Goal: Task Accomplishment & Management: Manage account settings

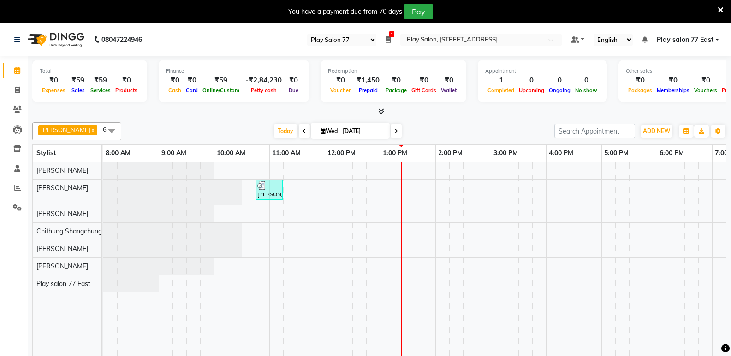
select select "95"
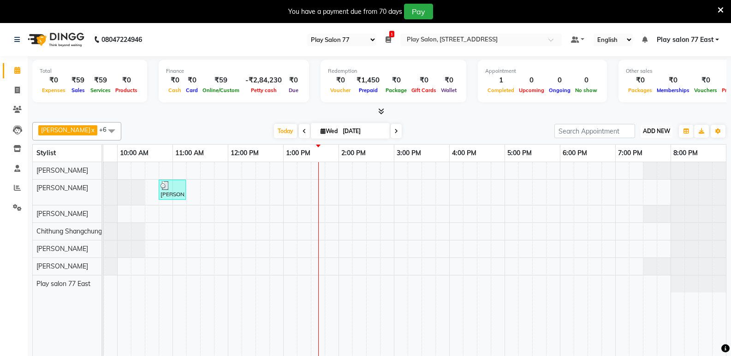
click at [661, 134] on span "ADD NEW" at bounding box center [656, 131] width 27 height 7
click at [652, 184] on link "Add Attendance" at bounding box center [635, 185] width 73 height 12
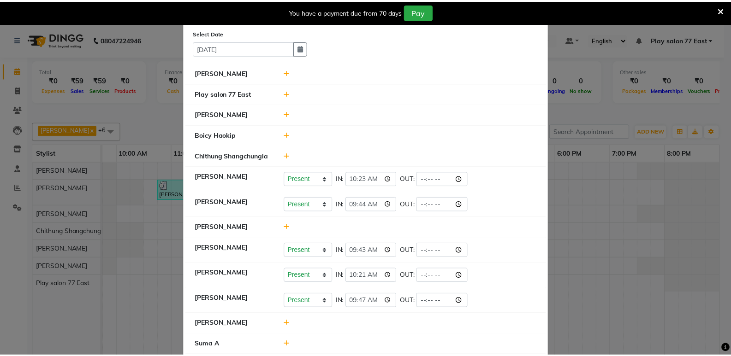
scroll to position [0, 0]
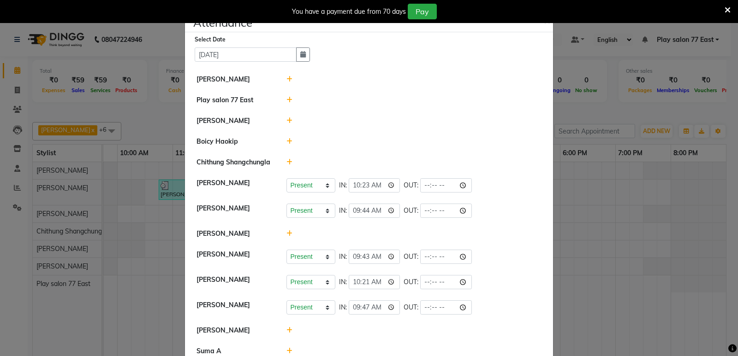
click at [577, 234] on ngb-modal-window "Attendance × Select Date [DATE] [PERSON_NAME] Play salon [GEOGRAPHIC_DATA] Khus…" at bounding box center [369, 178] width 738 height 356
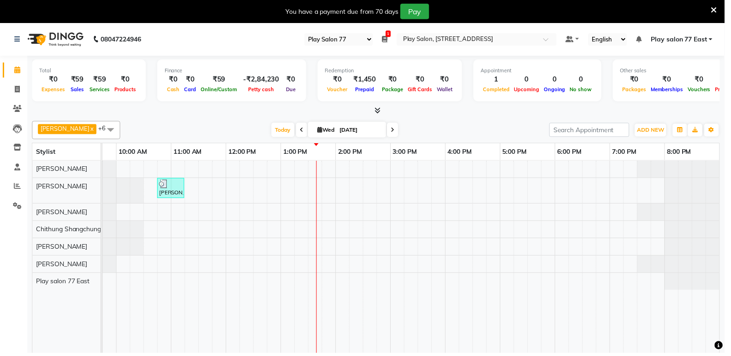
scroll to position [0, 90]
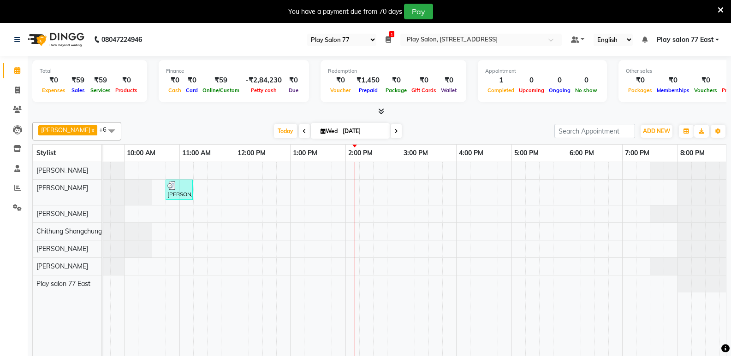
click at [624, 190] on div "[PERSON_NAME], TK01, 10:45 AM-11:15 AM, Hair Styling - Blowdry + shampoo + cond…" at bounding box center [372, 266] width 719 height 208
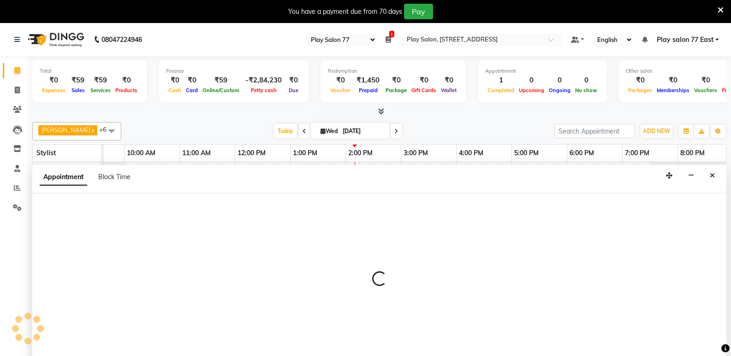
scroll to position [23, 0]
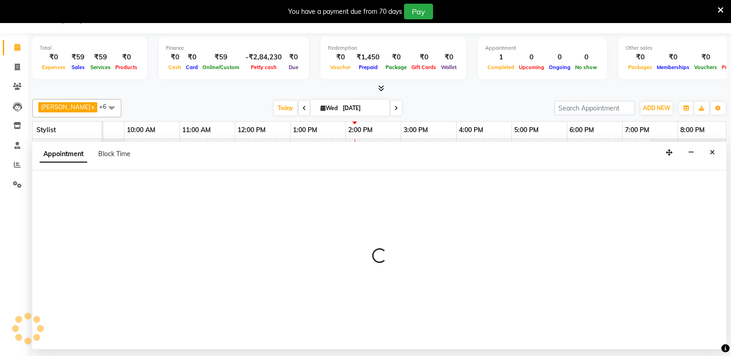
select select "84936"
select select "tentative"
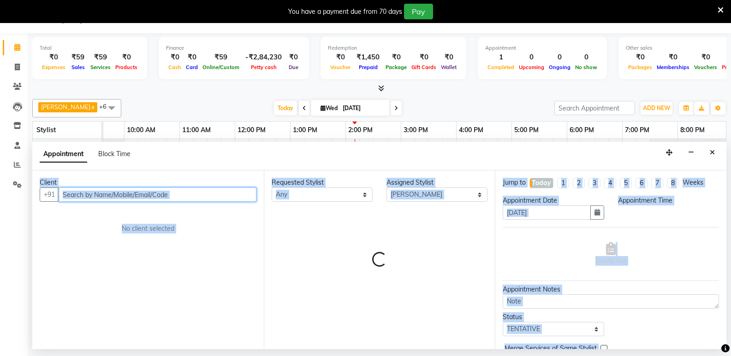
select select "1140"
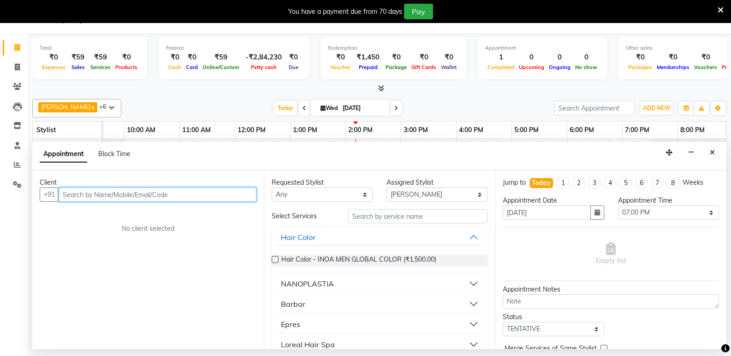
click at [65, 196] on input "text" at bounding box center [158, 195] width 198 height 14
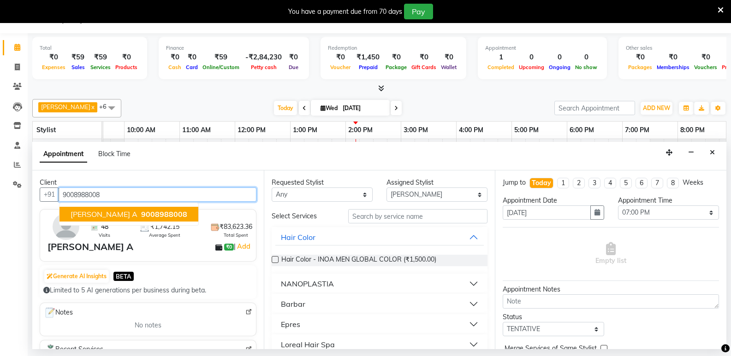
click at [141, 213] on span "9008988008" at bounding box center [164, 214] width 46 height 9
type input "9008988008"
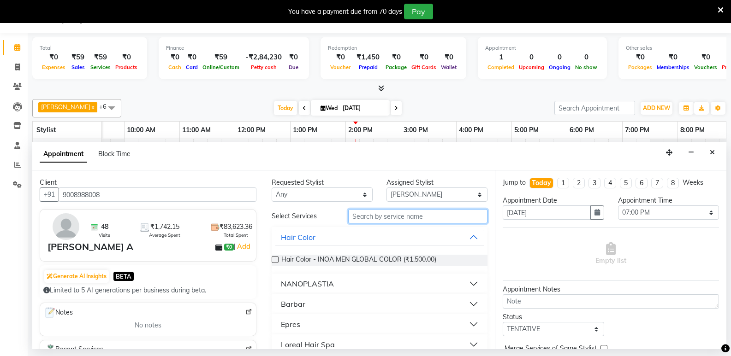
click at [381, 215] on input "text" at bounding box center [417, 216] width 139 height 14
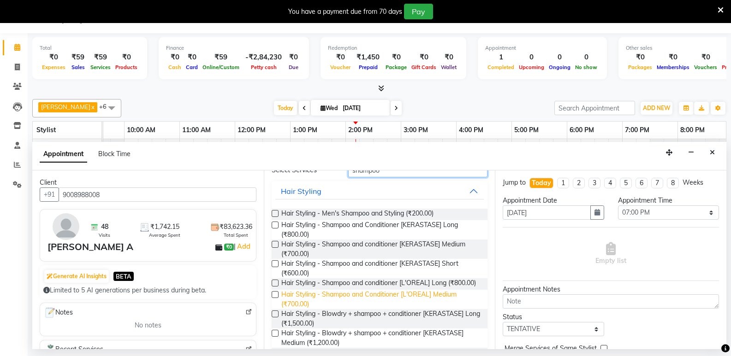
scroll to position [138, 0]
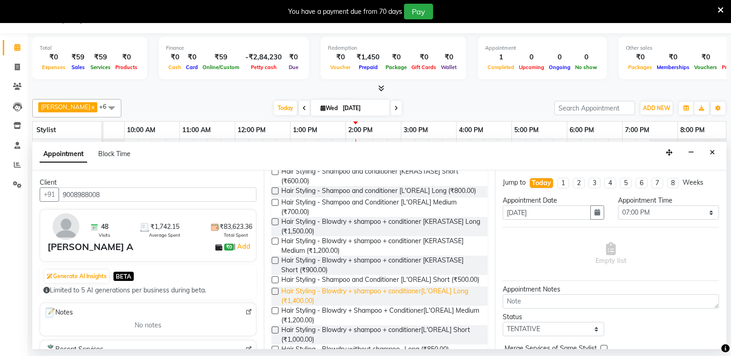
type input "shampoo"
click at [361, 306] on span "Hair Styling - Blowdry + shampoo + conditioner[L'OREAL] Long (₹1,400.00)" at bounding box center [380, 296] width 199 height 19
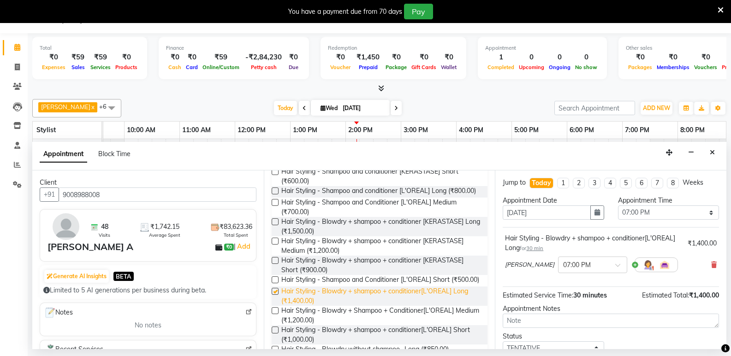
checkbox input "false"
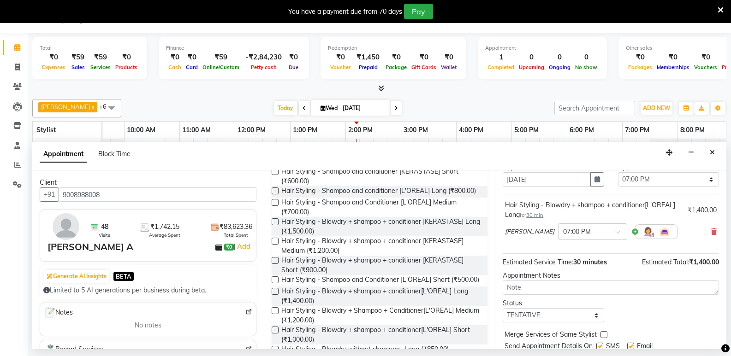
scroll to position [65, 0]
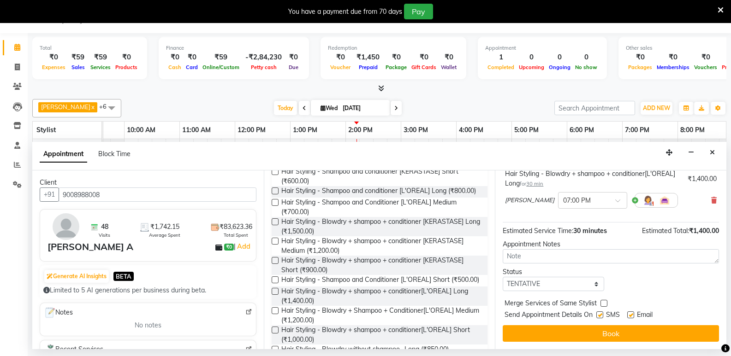
click at [629, 314] on label at bounding box center [630, 315] width 7 height 7
click at [629, 314] on input "checkbox" at bounding box center [630, 316] width 6 height 6
checkbox input "false"
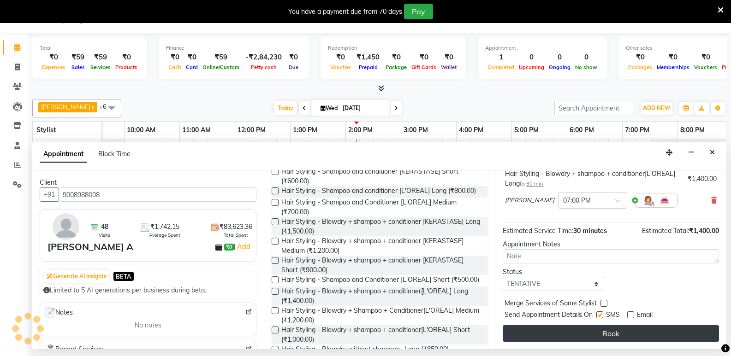
click at [598, 333] on button "Book" at bounding box center [611, 334] width 216 height 17
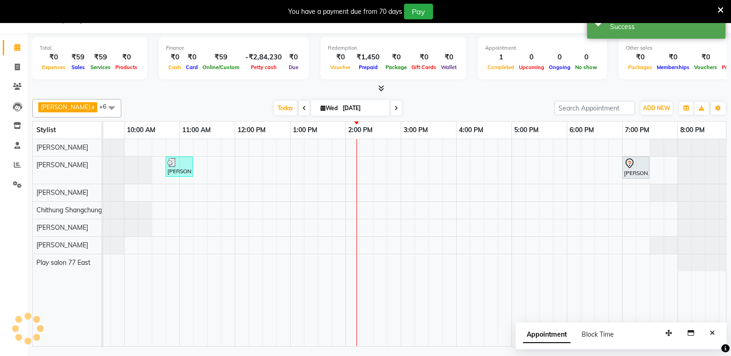
scroll to position [0, 0]
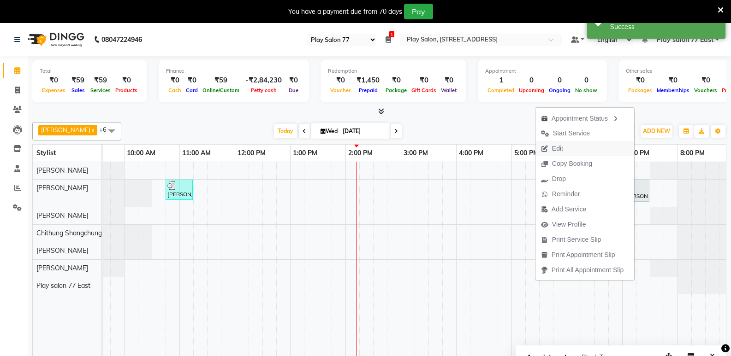
click at [565, 154] on span "Edit" at bounding box center [551, 148] width 33 height 15
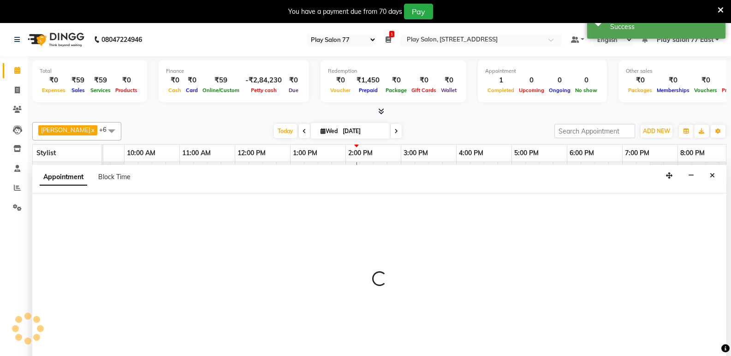
select select "tentative"
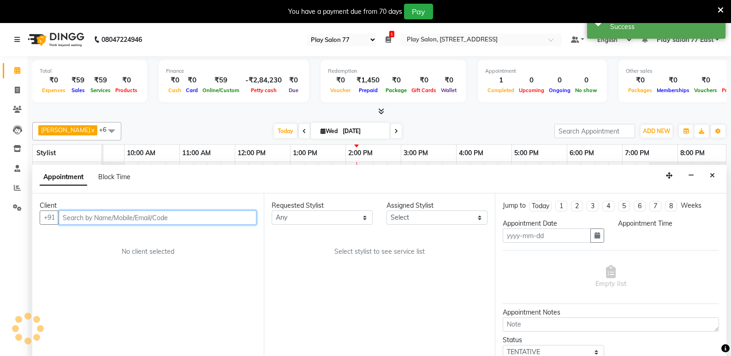
type input "[DATE]"
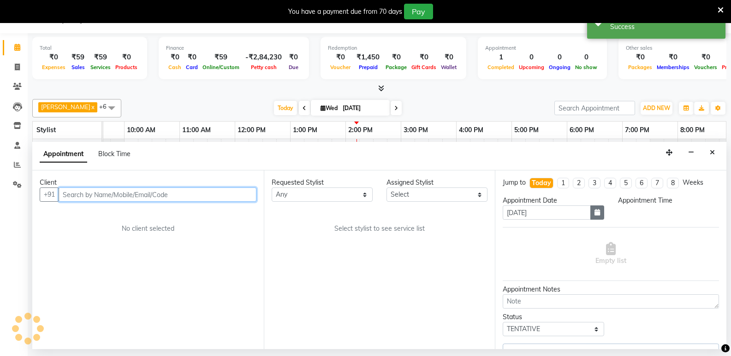
scroll to position [0, 97]
select select "1140"
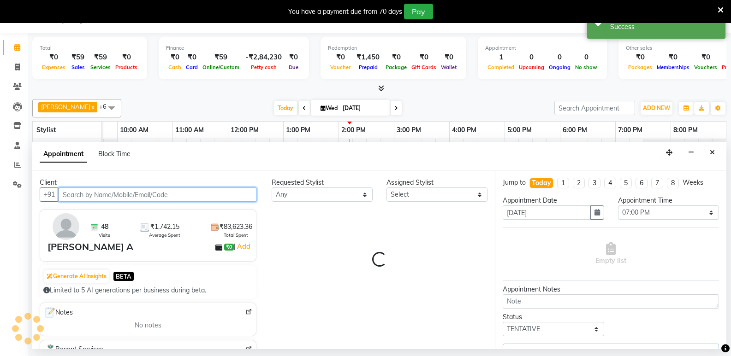
select select "84936"
select select "4301"
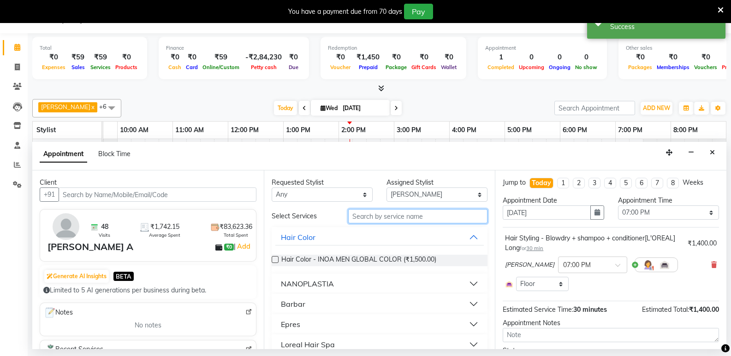
click at [358, 217] on input "text" at bounding box center [417, 216] width 139 height 14
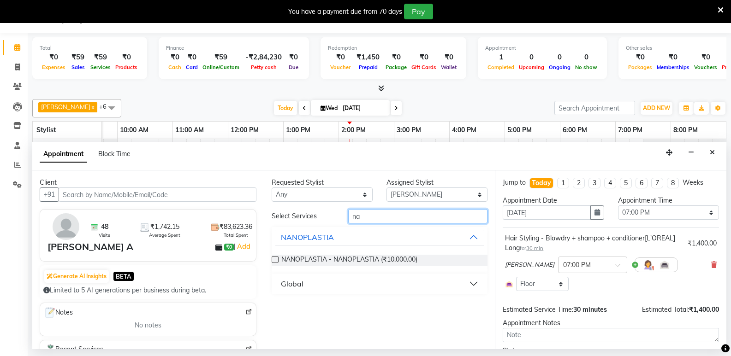
type input "n"
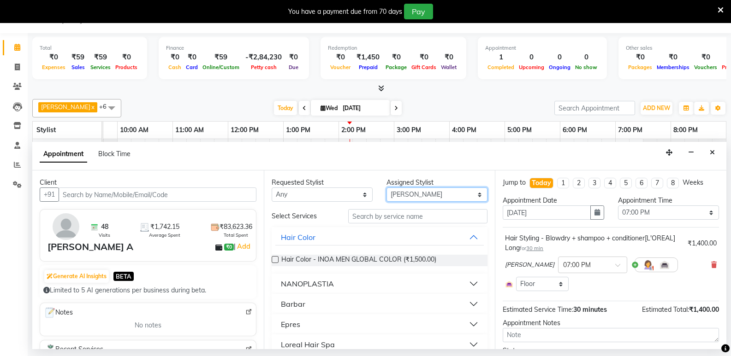
click at [472, 194] on select "Select [PERSON_NAME] Boicy Haokip [PERSON_NAME] Chithung Shangchungla Dawa [PER…" at bounding box center [436, 195] width 101 height 14
select select "84932"
click at [386, 188] on select "Select [PERSON_NAME] Boicy Haokip [PERSON_NAME] Chithung Shangchungla Dawa [PER…" at bounding box center [436, 195] width 101 height 14
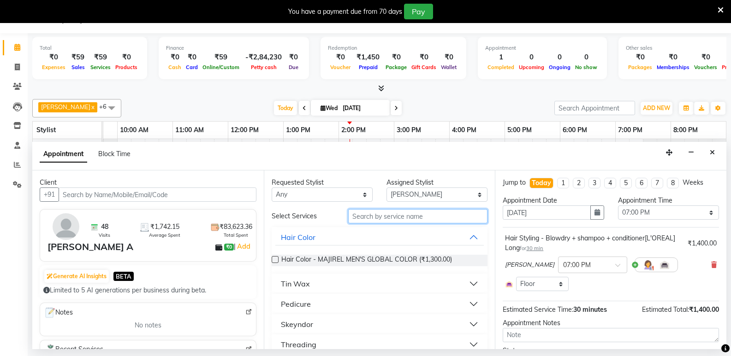
click at [372, 218] on input "text" at bounding box center [417, 216] width 139 height 14
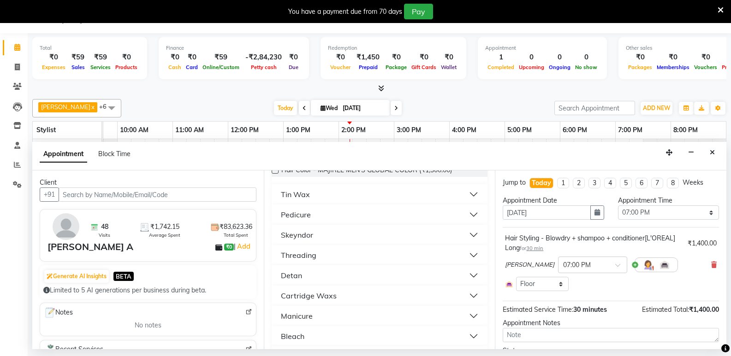
scroll to position [92, 0]
click at [466, 311] on button "Manicure" at bounding box center [379, 313] width 209 height 17
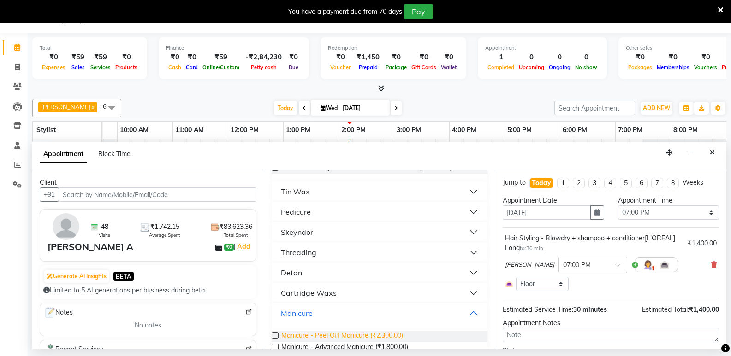
scroll to position [138, 0]
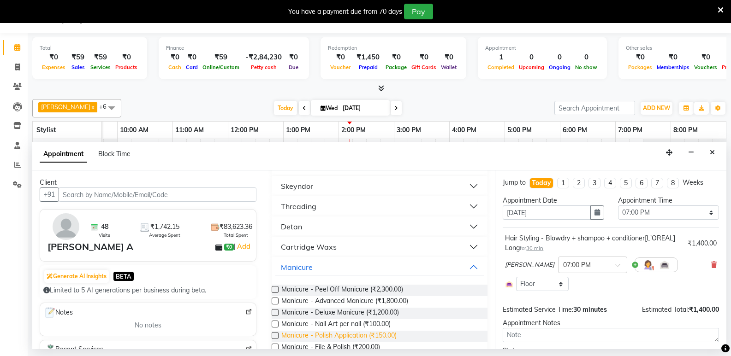
click at [356, 335] on span "Manicure - Polish Application (₹150.00)" at bounding box center [338, 337] width 115 height 12
checkbox input "false"
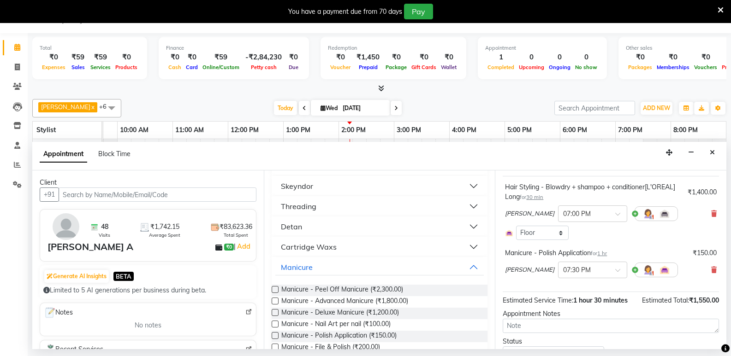
scroll to position [92, 0]
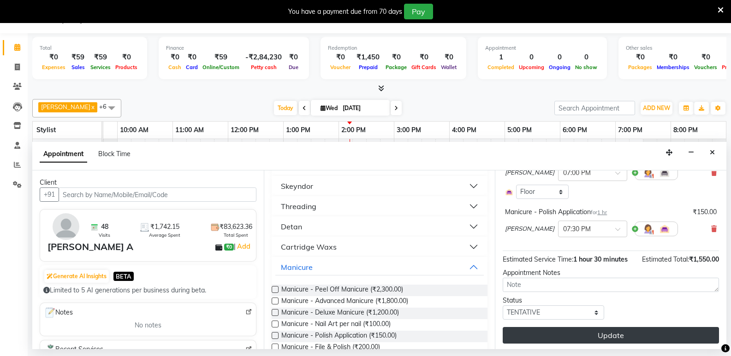
click at [605, 336] on button "Update" at bounding box center [611, 335] width 216 height 17
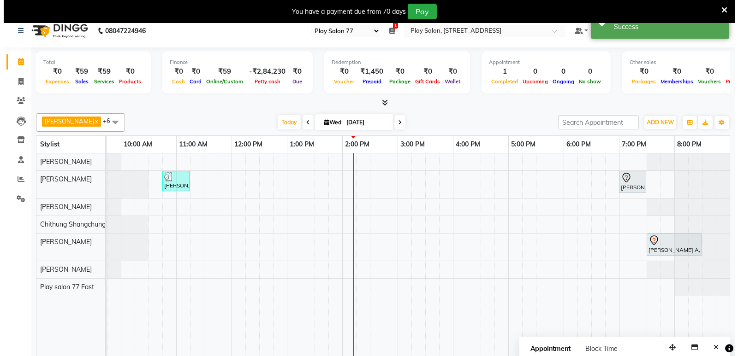
scroll to position [0, 0]
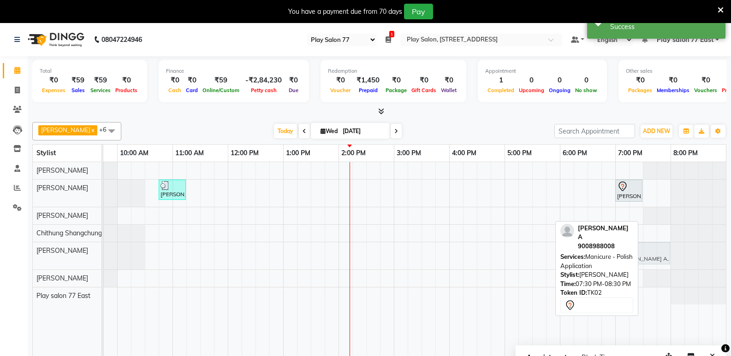
drag, startPoint x: 664, startPoint y: 255, endPoint x: 640, endPoint y: 259, distance: 24.3
click at [6, 259] on div "[PERSON_NAME] A, TK02, 07:30 PM-08:30 PM, Manicure - Polish Application [PERSON…" at bounding box center [6, 256] width 0 height 27
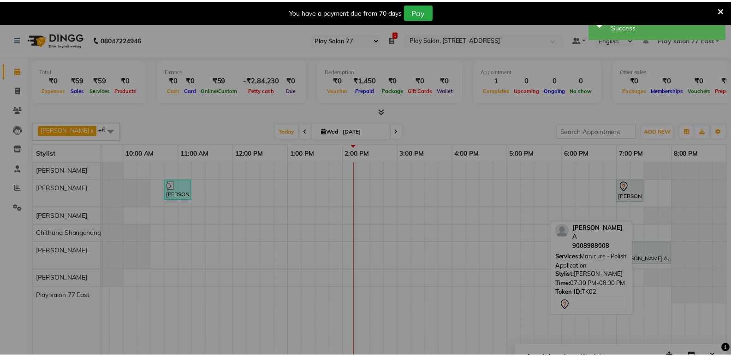
scroll to position [0, 90]
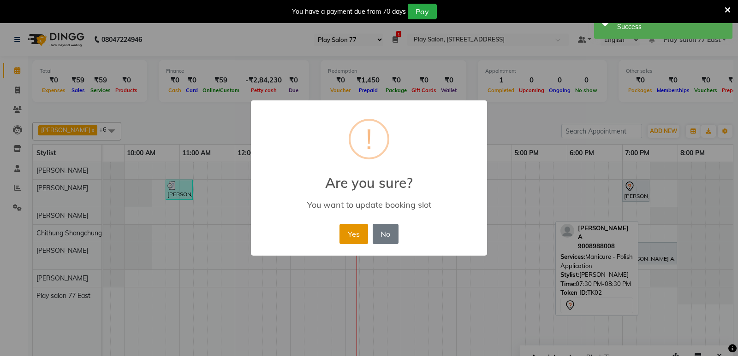
click at [356, 235] on button "Yes" at bounding box center [353, 234] width 28 height 20
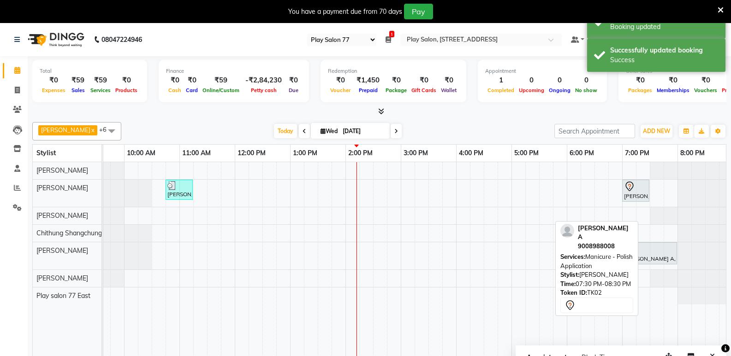
click at [661, 315] on td at bounding box center [657, 266] width 14 height 208
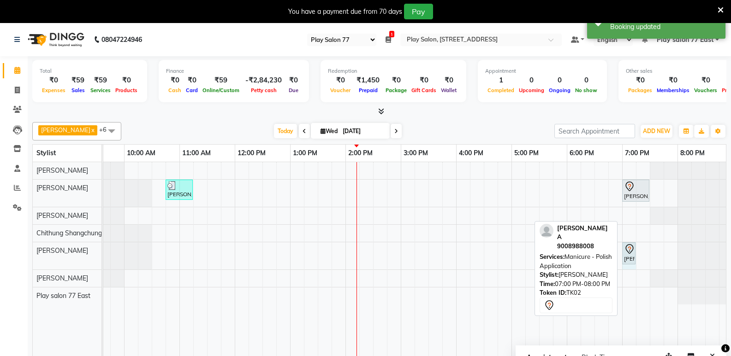
drag, startPoint x: 676, startPoint y: 249, endPoint x: 627, endPoint y: 254, distance: 49.7
click at [13, 254] on div "[PERSON_NAME] A, TK02, 07:00 PM-08:00 PM, Manicure - Polish Application [PERSON…" at bounding box center [13, 256] width 0 height 27
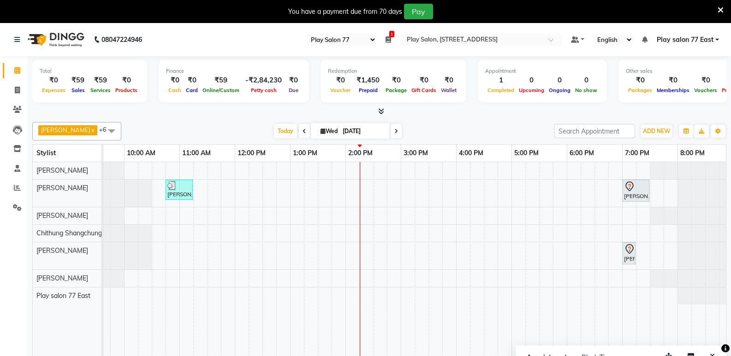
click at [616, 205] on div "[PERSON_NAME], TK01, 10:45 AM-11:15 AM, Hair Styling - Blowdry + shampoo + cond…" at bounding box center [372, 266] width 719 height 208
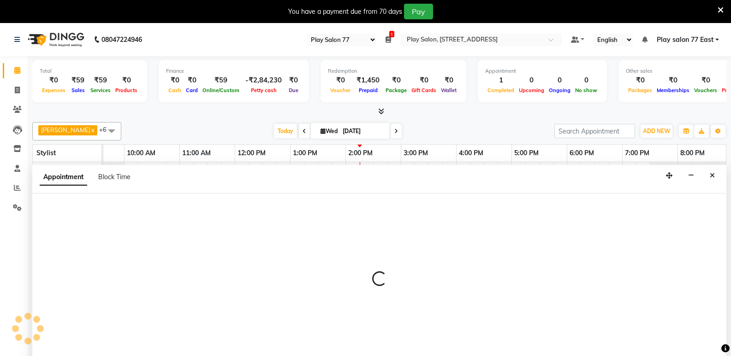
scroll to position [23, 0]
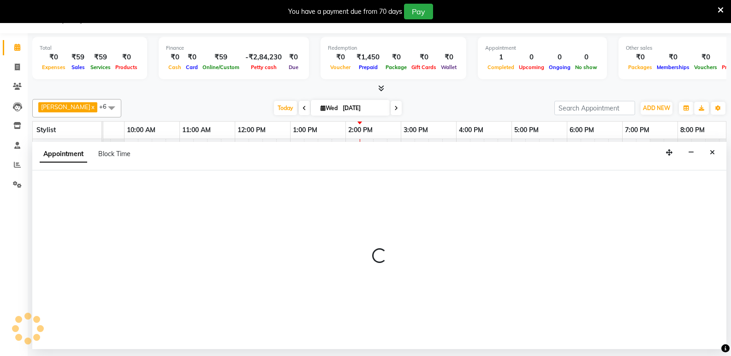
select select "84936"
select select "tentative"
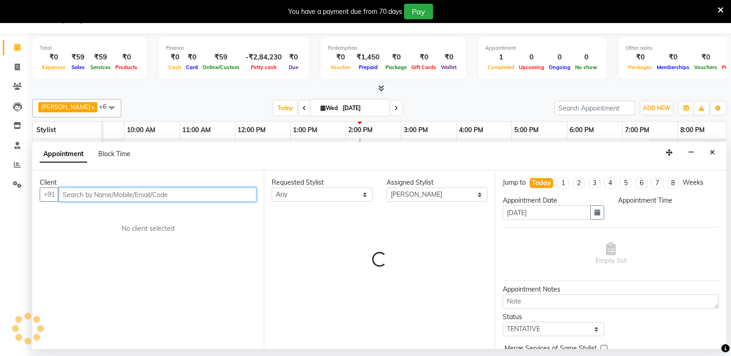
select select "1125"
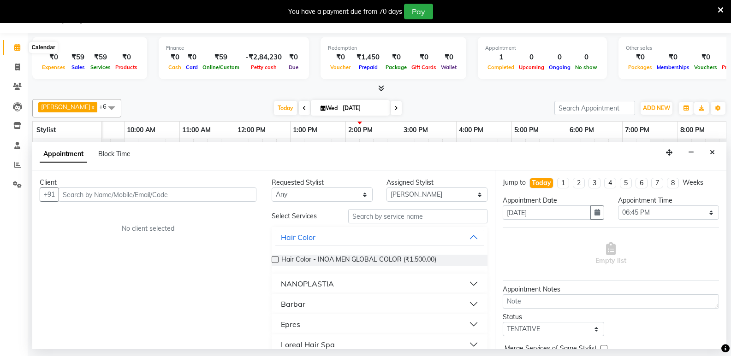
click at [15, 46] on icon at bounding box center [17, 47] width 6 height 7
click at [713, 153] on icon "Close" at bounding box center [712, 152] width 5 height 6
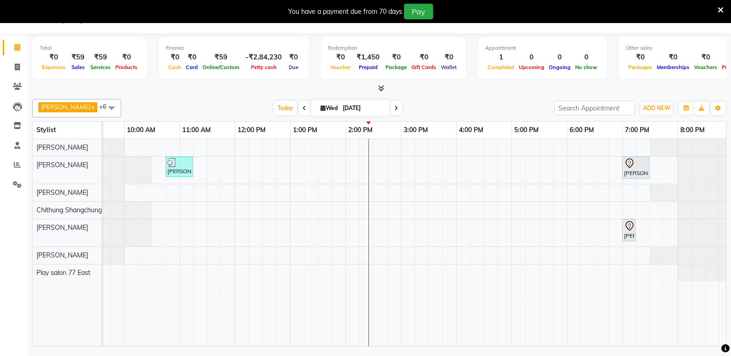
click at [393, 238] on div "[PERSON_NAME], TK01, 10:45 AM-11:15 AM, Hair Styling - Blowdry + shampoo + cond…" at bounding box center [372, 243] width 719 height 208
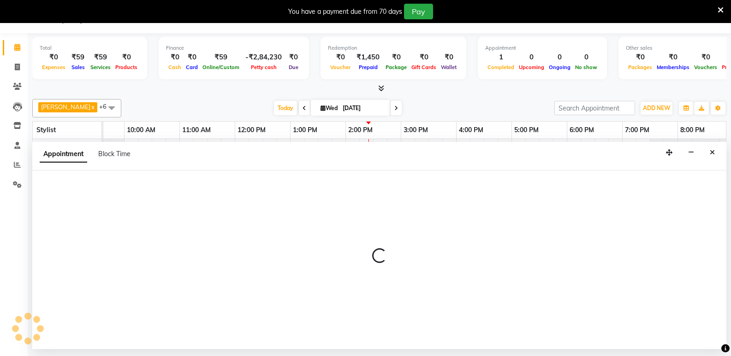
select select "84932"
select select "tentative"
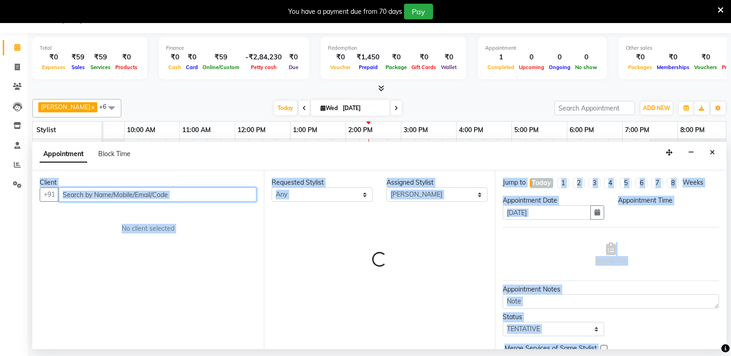
select select "885"
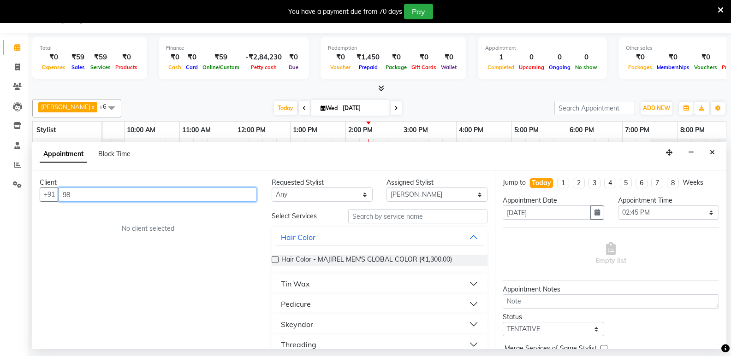
type input "9"
click at [70, 193] on input "text" at bounding box center [158, 195] width 198 height 14
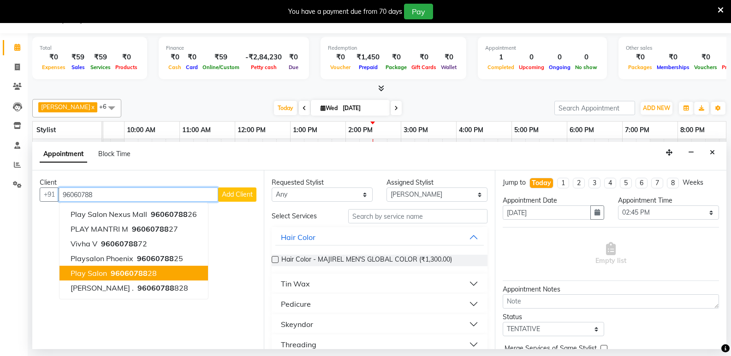
click at [145, 272] on span "96060788" at bounding box center [129, 273] width 37 height 9
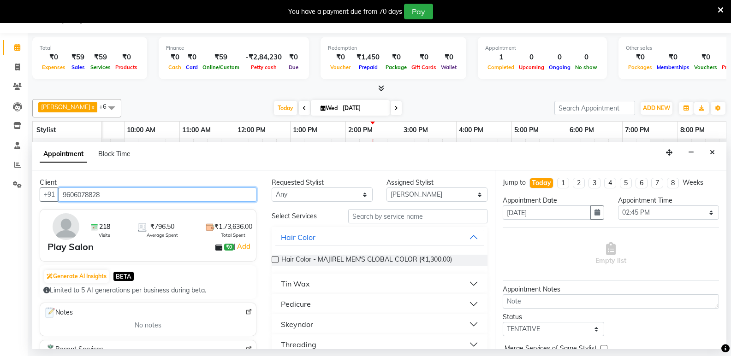
type input "9606078828"
click at [464, 341] on button "Threading" at bounding box center [379, 345] width 209 height 17
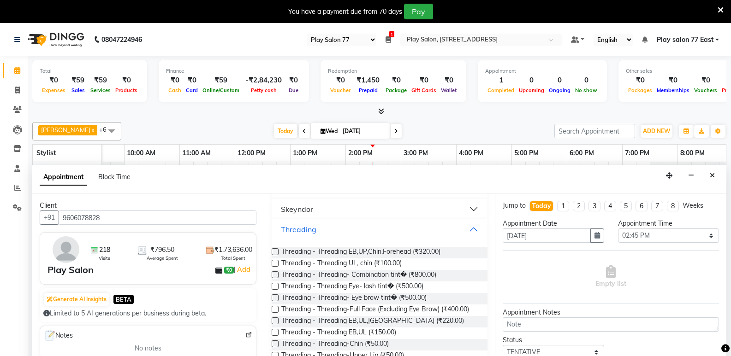
scroll to position [231, 0]
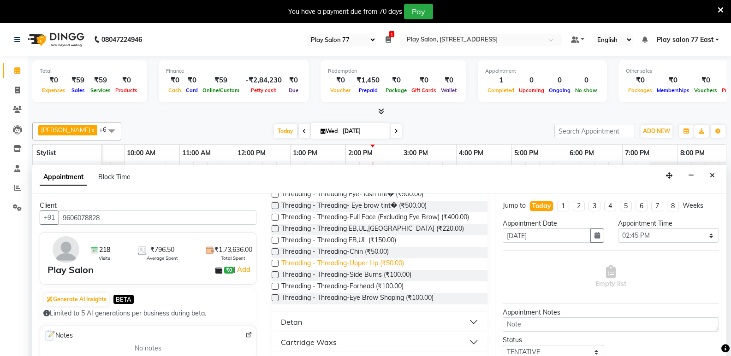
click at [362, 264] on span "Threading - Threading-Upper Lip (₹50.00)" at bounding box center [342, 265] width 123 height 12
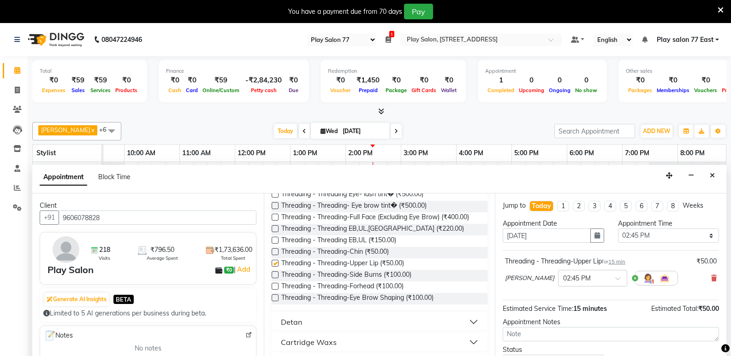
checkbox input "false"
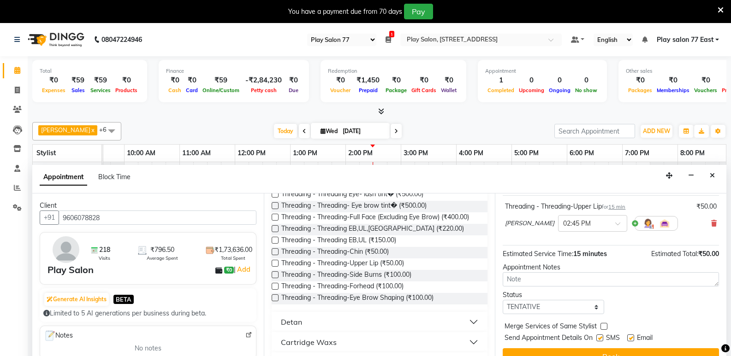
scroll to position [23, 0]
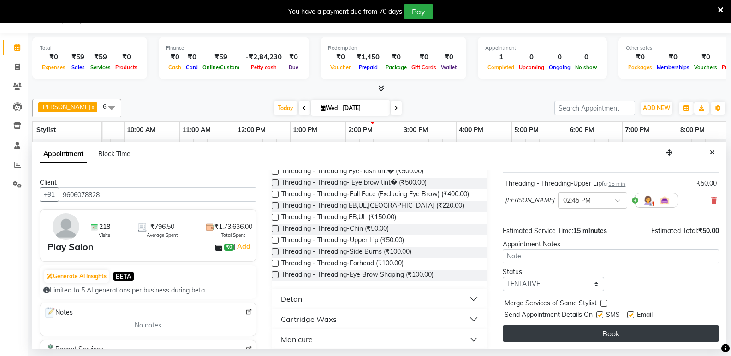
click at [603, 332] on button "Book" at bounding box center [611, 334] width 216 height 17
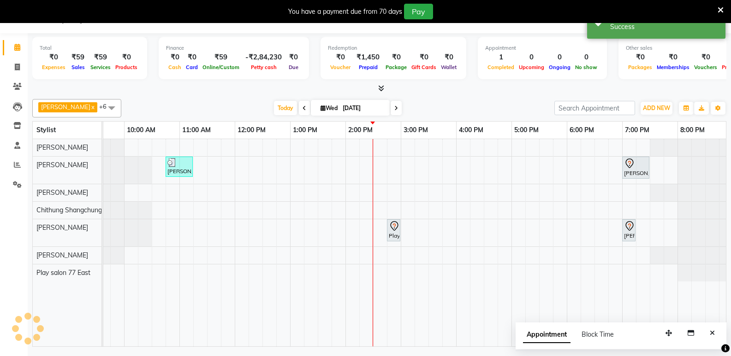
scroll to position [0, 0]
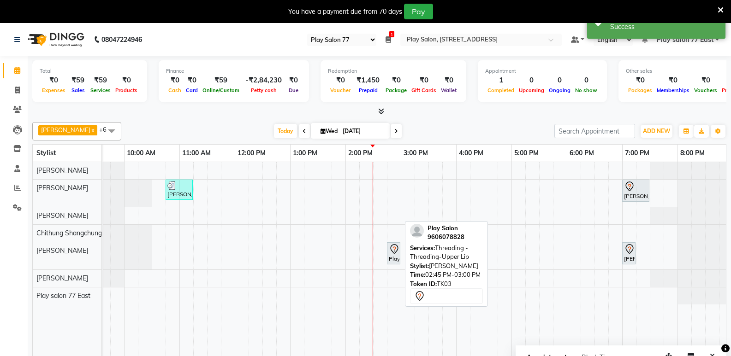
click at [394, 252] on icon at bounding box center [394, 249] width 11 height 11
drag, startPoint x: 391, startPoint y: 251, endPoint x: 368, endPoint y: 255, distance: 22.9
click at [13, 255] on div "Play Salon, TK03, 02:45 PM-03:00 PM, Threading - Threading-Upper Lip [PERSON_NA…" at bounding box center [13, 256] width 0 height 27
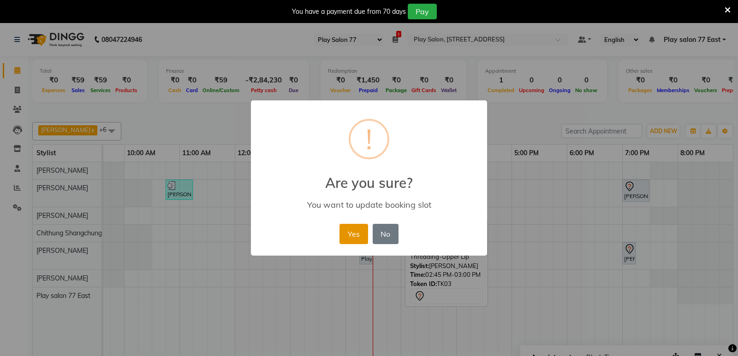
click at [356, 234] on button "Yes" at bounding box center [353, 234] width 28 height 20
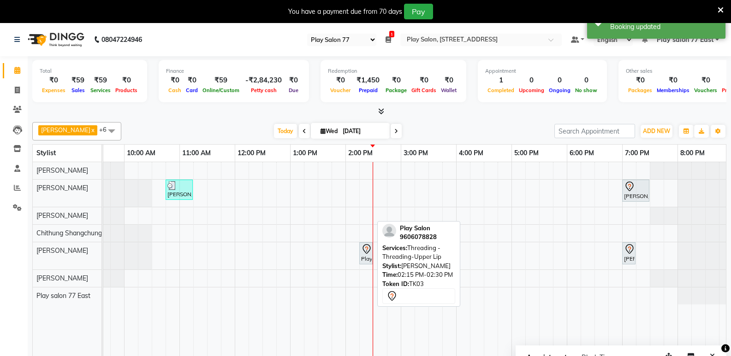
click at [367, 253] on icon at bounding box center [366, 249] width 11 height 11
select select "7"
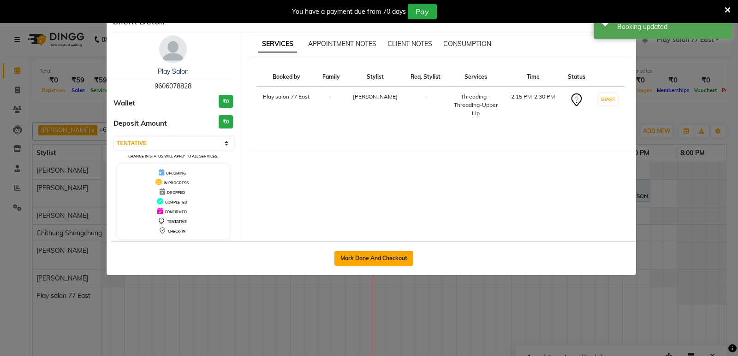
click at [369, 259] on button "Mark Done And Checkout" at bounding box center [373, 258] width 79 height 15
select select "service"
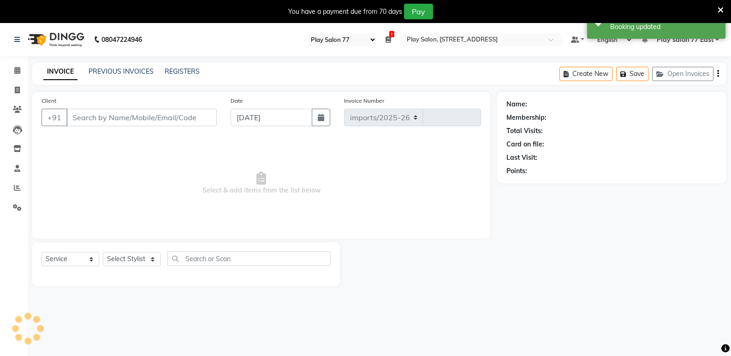
select select "8547"
type input "0767"
type input "9606078828"
select select "84932"
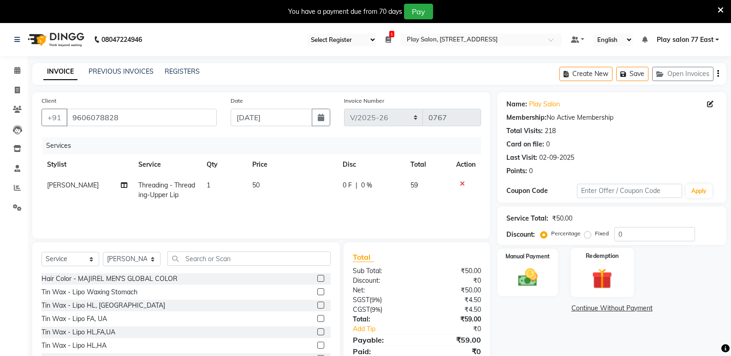
click at [600, 271] on img at bounding box center [602, 278] width 33 height 25
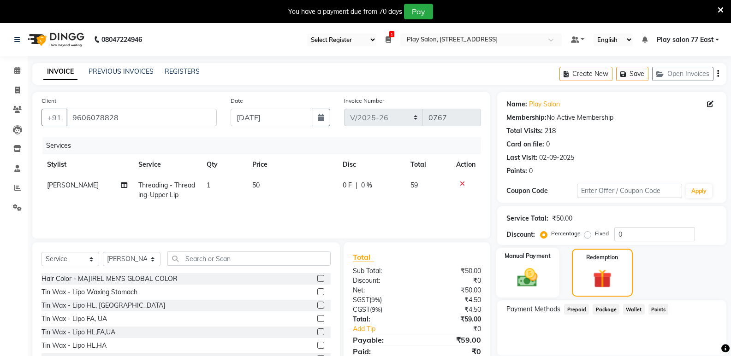
click at [516, 271] on img at bounding box center [527, 278] width 33 height 24
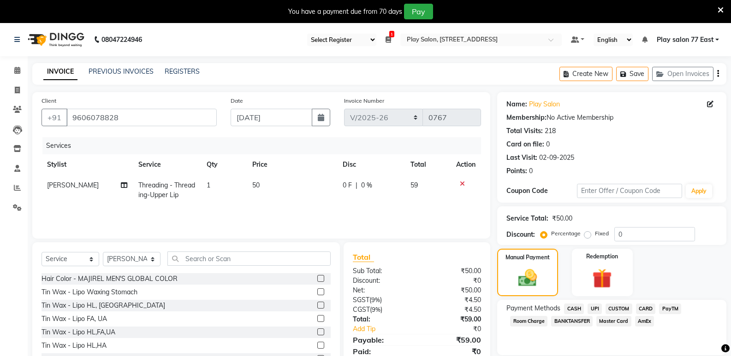
scroll to position [36, 0]
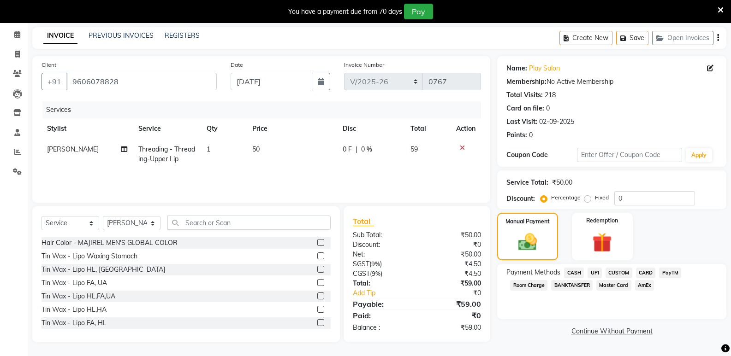
click at [593, 272] on span "UPI" at bounding box center [594, 273] width 14 height 11
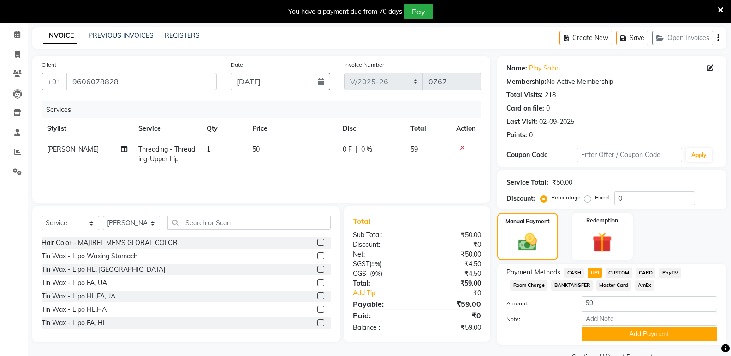
scroll to position [58, 0]
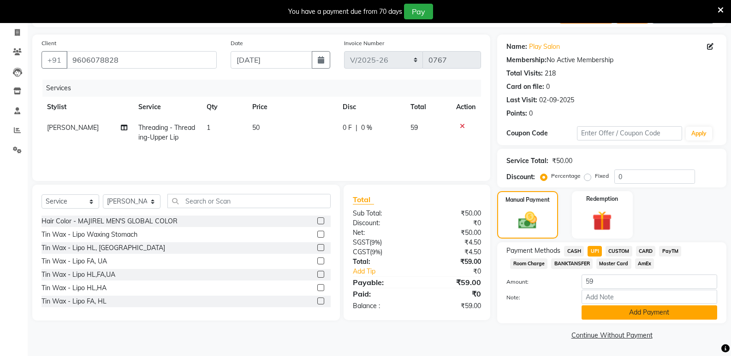
click at [650, 312] on button "Add Payment" at bounding box center [649, 313] width 136 height 14
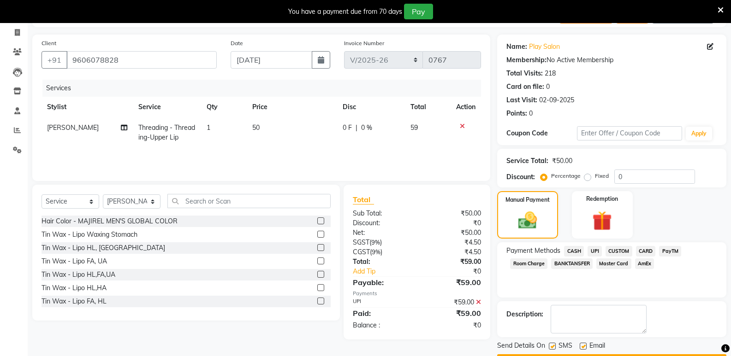
scroll to position [84, 0]
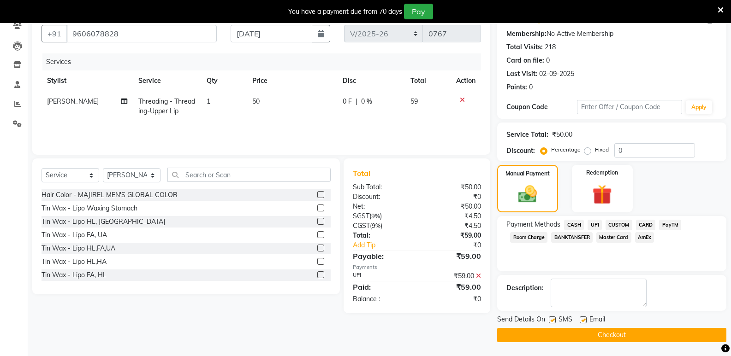
click at [602, 337] on button "Checkout" at bounding box center [611, 335] width 229 height 14
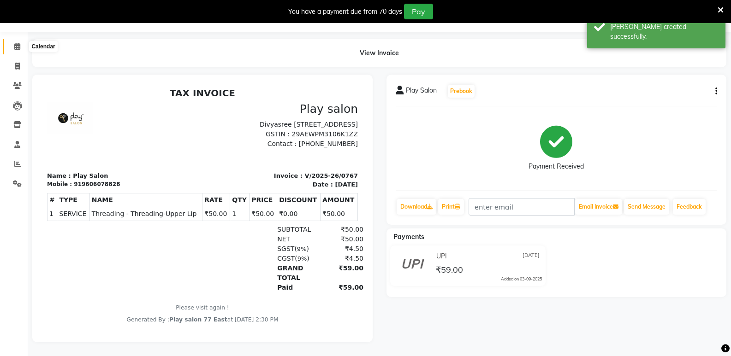
click at [16, 43] on icon at bounding box center [17, 46] width 6 height 7
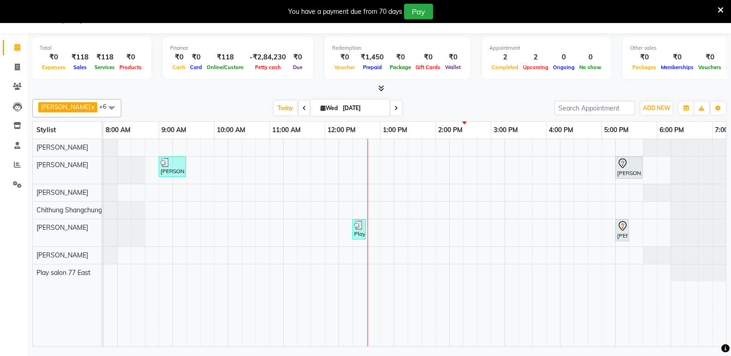
scroll to position [0, 97]
